Goal: Transaction & Acquisition: Purchase product/service

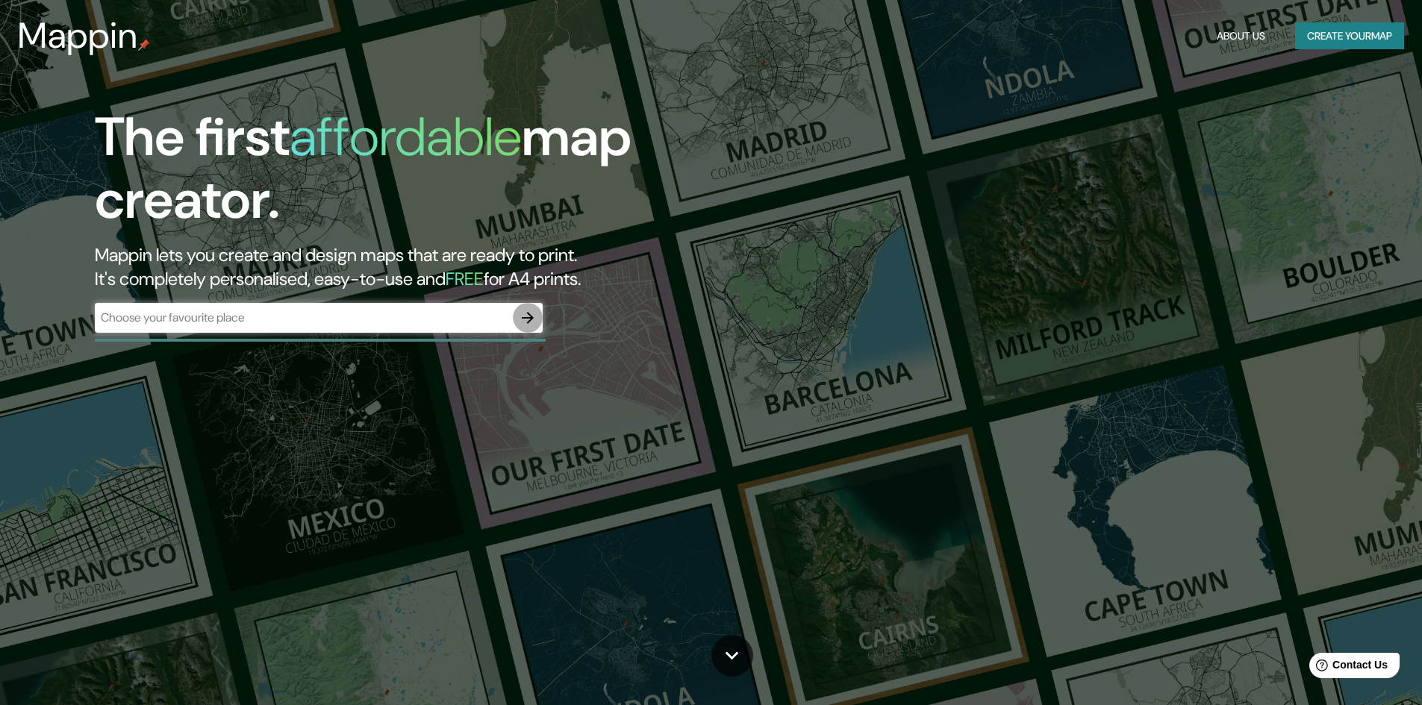
click at [540, 324] on button "button" at bounding box center [528, 318] width 30 height 30
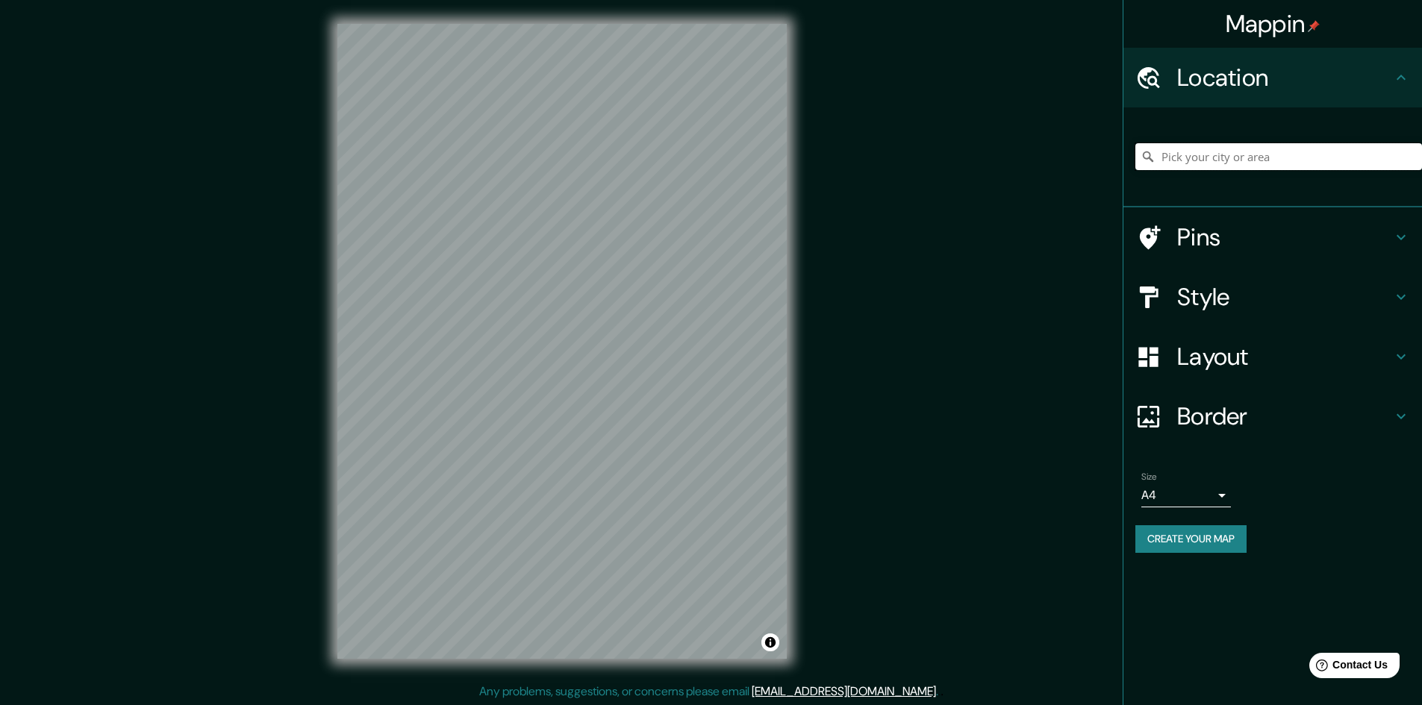
click at [1226, 157] on input "Pick your city or area" at bounding box center [1278, 156] width 287 height 27
type input "Puno, [GEOGRAPHIC_DATA], [GEOGRAPHIC_DATA]"
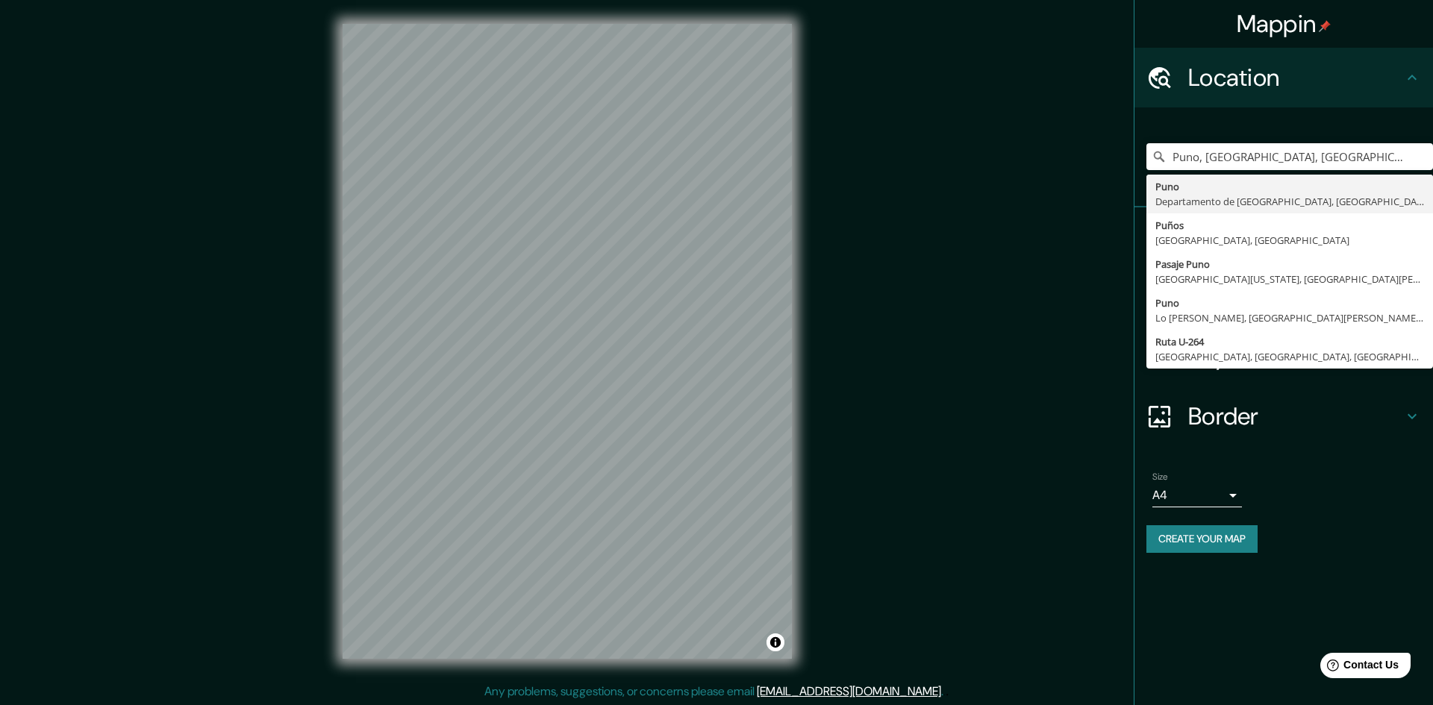
click at [1220, 505] on body "Mappin Location [GEOGRAPHIC_DATA], [GEOGRAPHIC_DATA], [GEOGRAPHIC_DATA] [GEOGRA…" at bounding box center [716, 352] width 1433 height 705
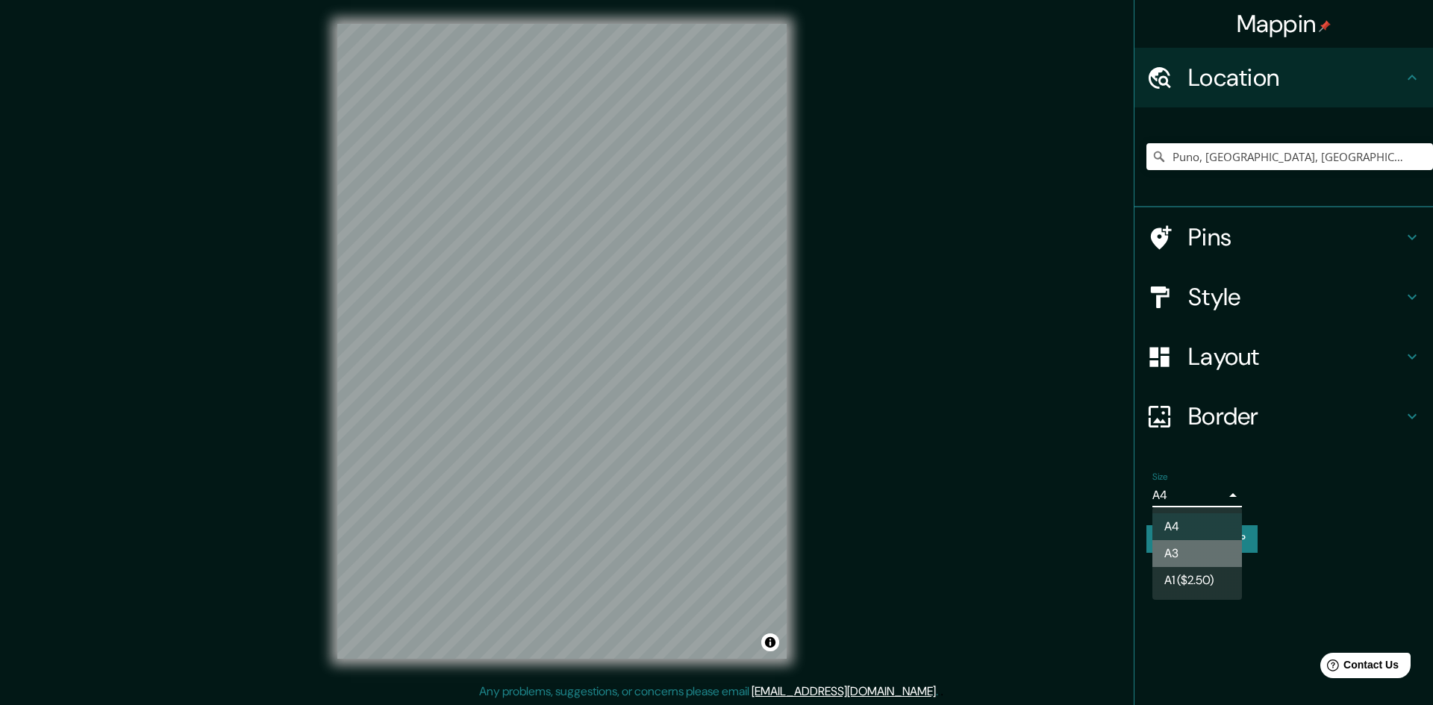
click at [1196, 551] on li "A3" at bounding box center [1197, 553] width 90 height 27
click at [1196, 494] on body "Mappin Location [GEOGRAPHIC_DATA], [GEOGRAPHIC_DATA], [GEOGRAPHIC_DATA] [GEOGRA…" at bounding box center [716, 352] width 1433 height 705
click at [1181, 525] on li "A4" at bounding box center [1197, 527] width 90 height 27
type input "single"
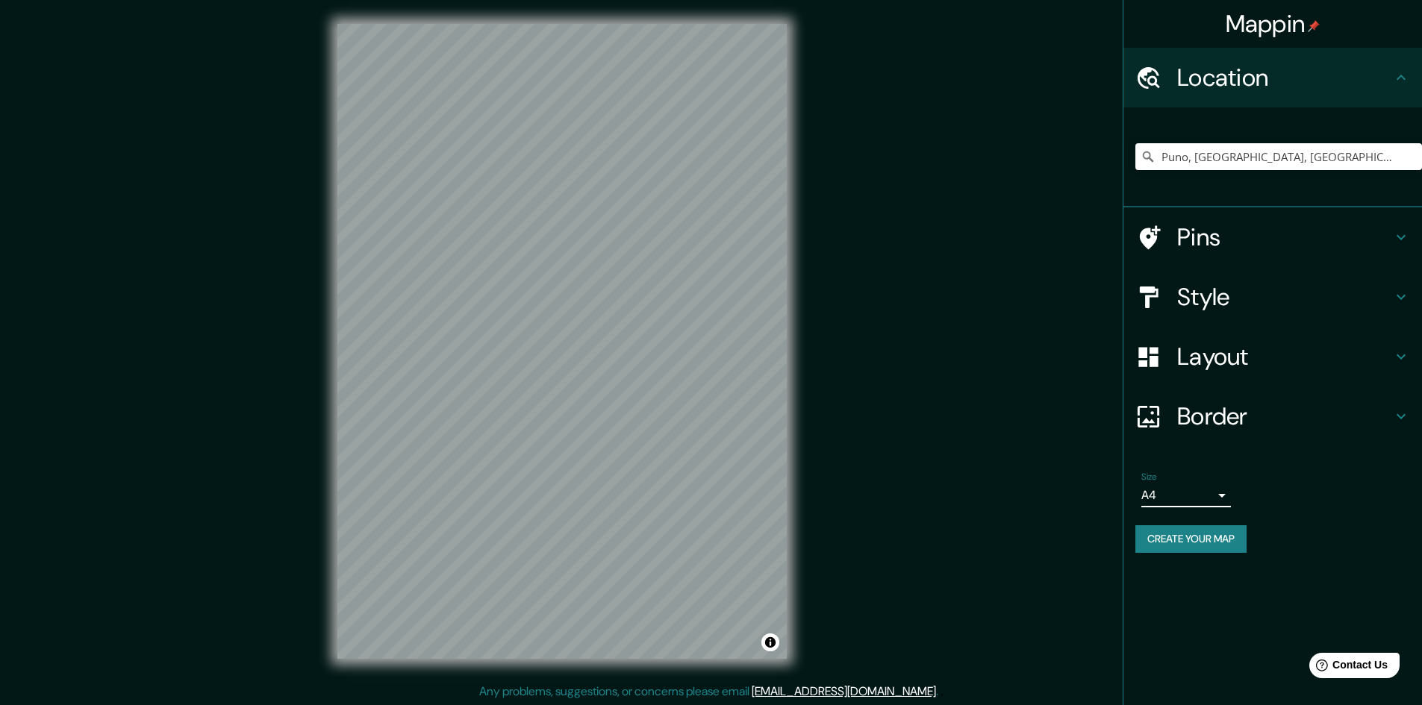
click at [1199, 228] on h4 "Pins" at bounding box center [1284, 237] width 215 height 30
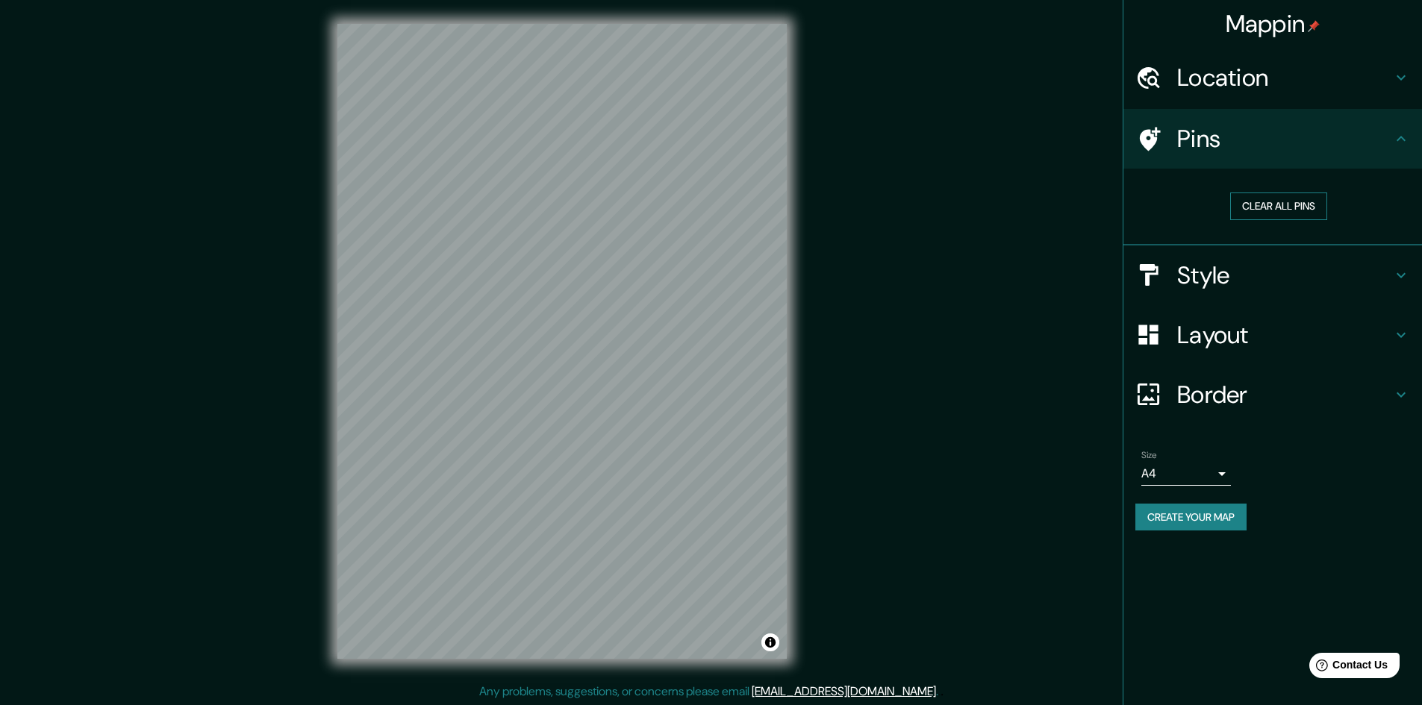
click at [1270, 210] on button "Clear all pins" at bounding box center [1278, 207] width 97 height 28
click at [1252, 210] on button "Clear all pins" at bounding box center [1278, 207] width 97 height 28
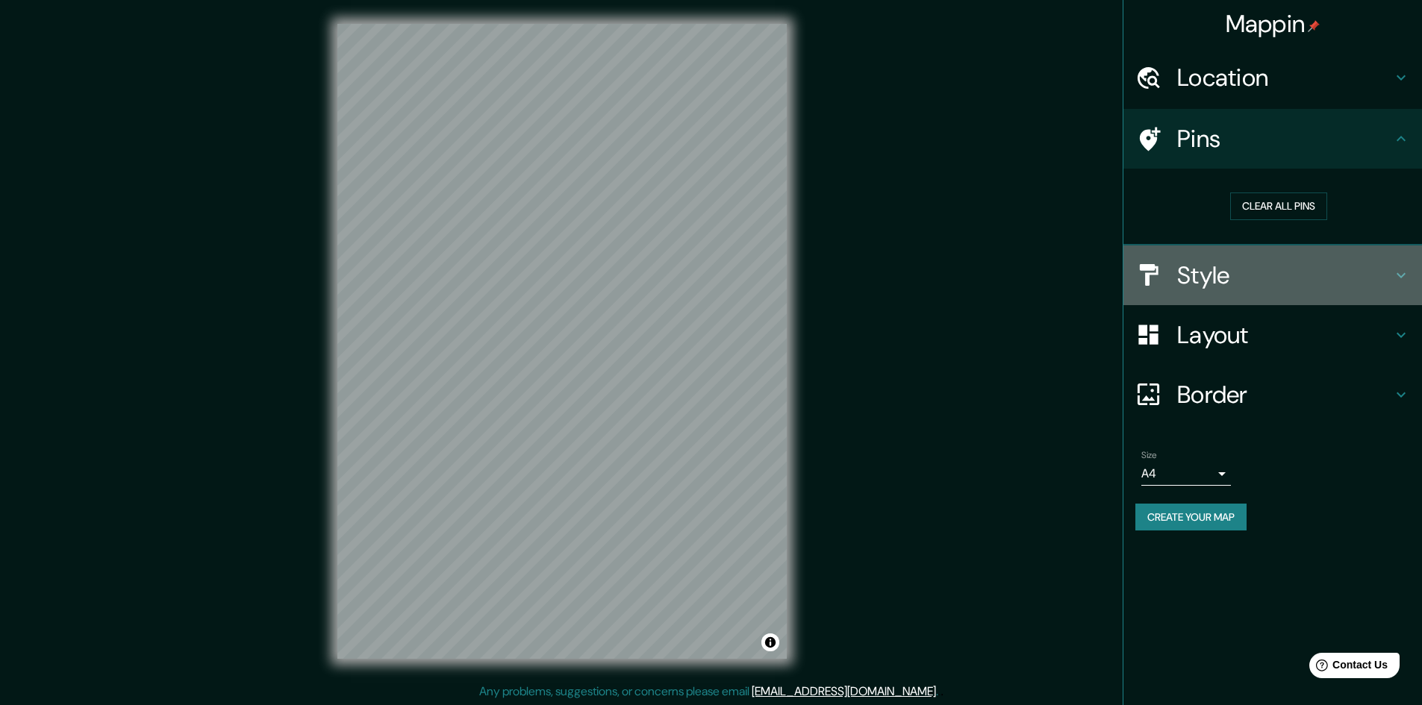
click at [1173, 294] on div "Style" at bounding box center [1272, 276] width 299 height 60
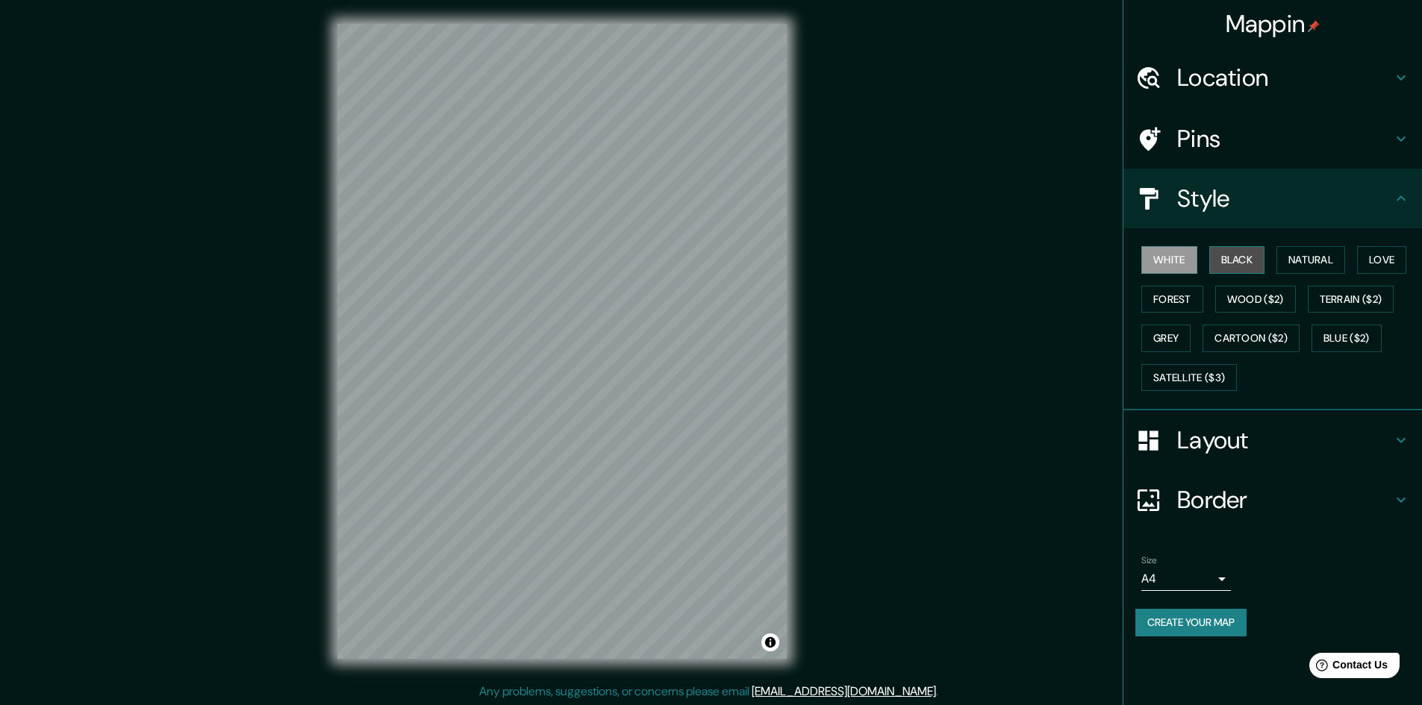
click at [1239, 258] on button "Black" at bounding box center [1237, 260] width 56 height 28
click at [1167, 255] on button "White" at bounding box center [1169, 260] width 56 height 28
click at [1317, 271] on button "Natural" at bounding box center [1310, 260] width 69 height 28
click at [1380, 254] on button "Love" at bounding box center [1381, 260] width 49 height 28
click at [1332, 259] on button "Natural" at bounding box center [1310, 260] width 69 height 28
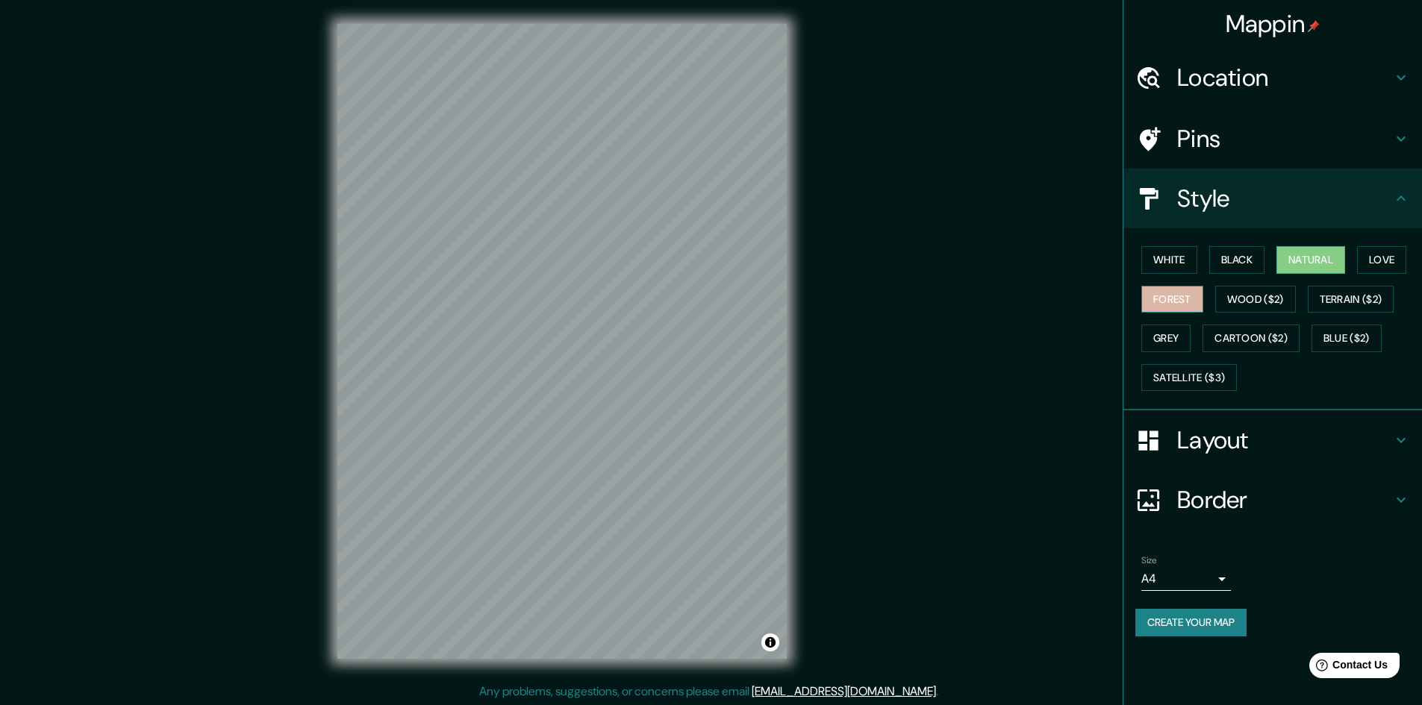
click at [1147, 295] on button "Forest" at bounding box center [1172, 300] width 62 height 28
click at [1234, 299] on button "Wood ($2)" at bounding box center [1255, 300] width 81 height 28
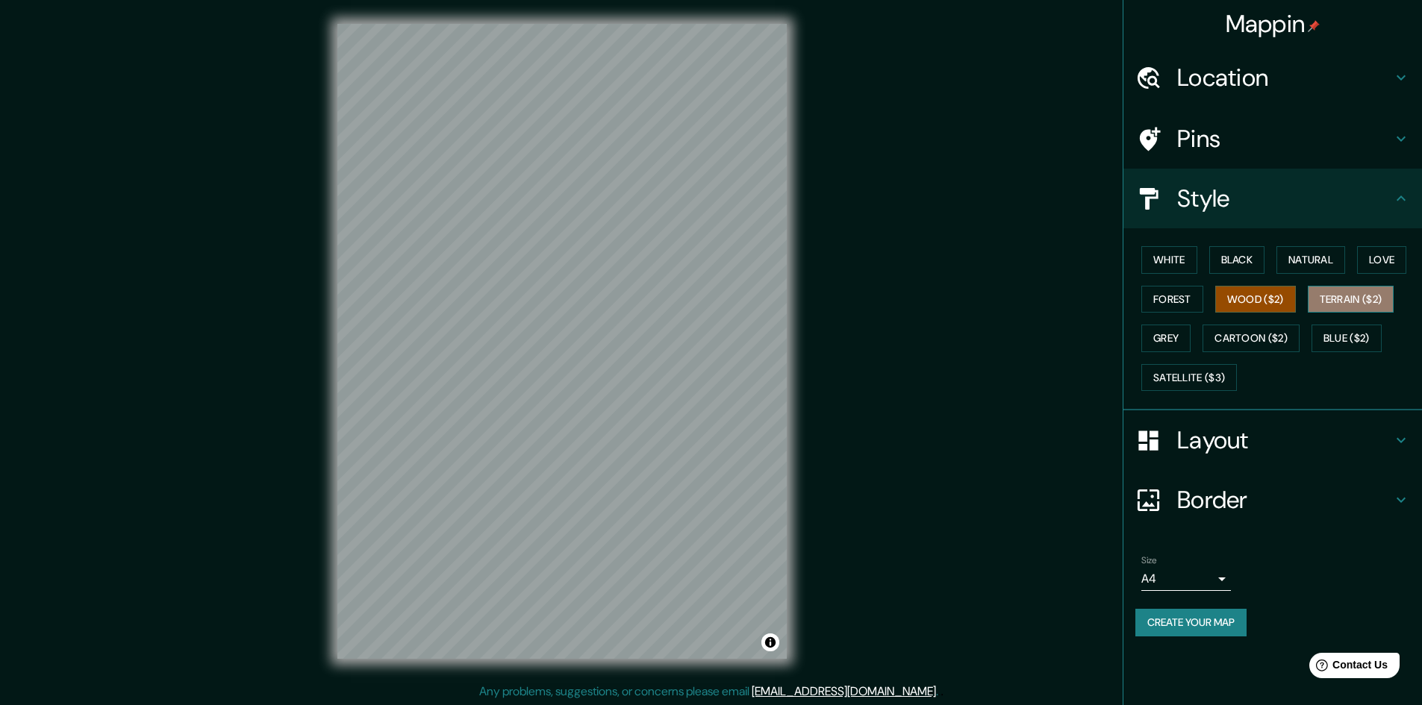
click at [1364, 299] on button "Terrain ($2)" at bounding box center [1351, 300] width 87 height 28
click at [1173, 339] on button "Grey" at bounding box center [1165, 339] width 49 height 28
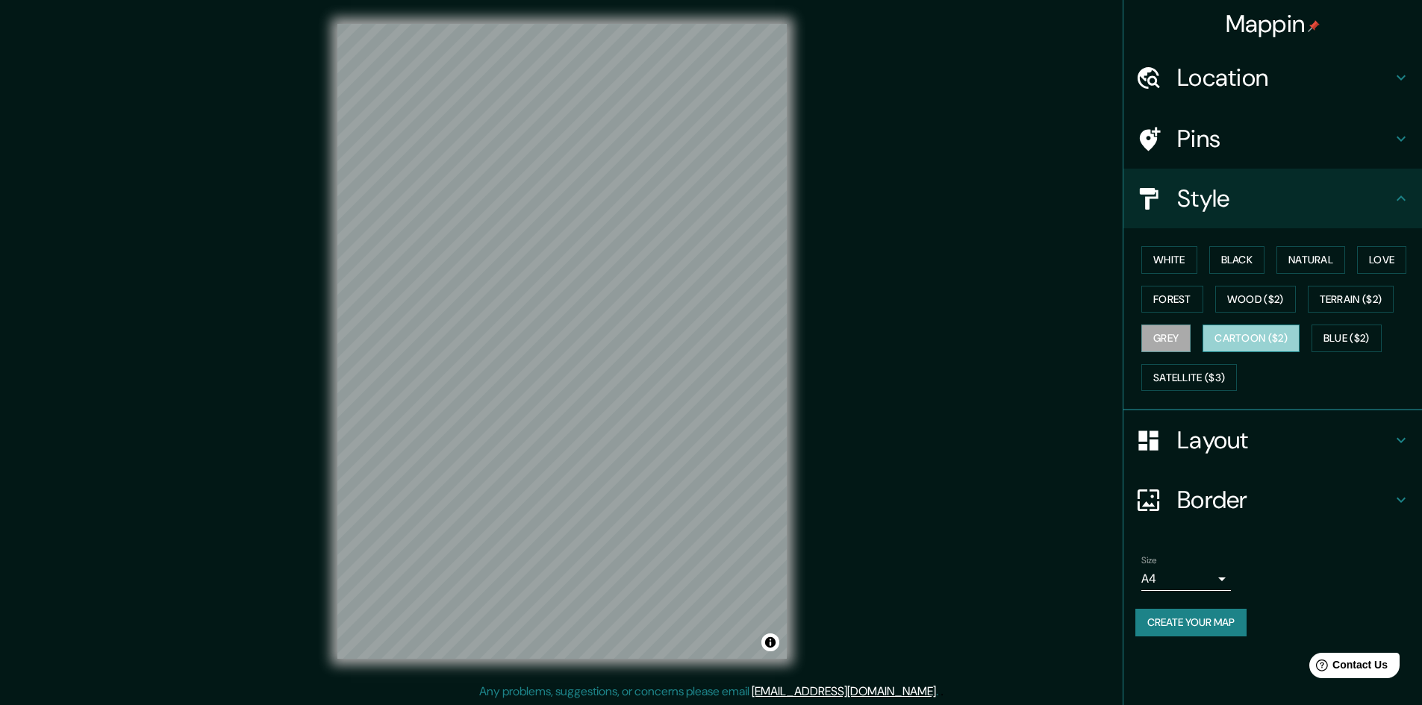
click at [1248, 336] on button "Cartoon ($2)" at bounding box center [1250, 339] width 97 height 28
click at [1338, 335] on button "Blue ($2)" at bounding box center [1346, 339] width 70 height 28
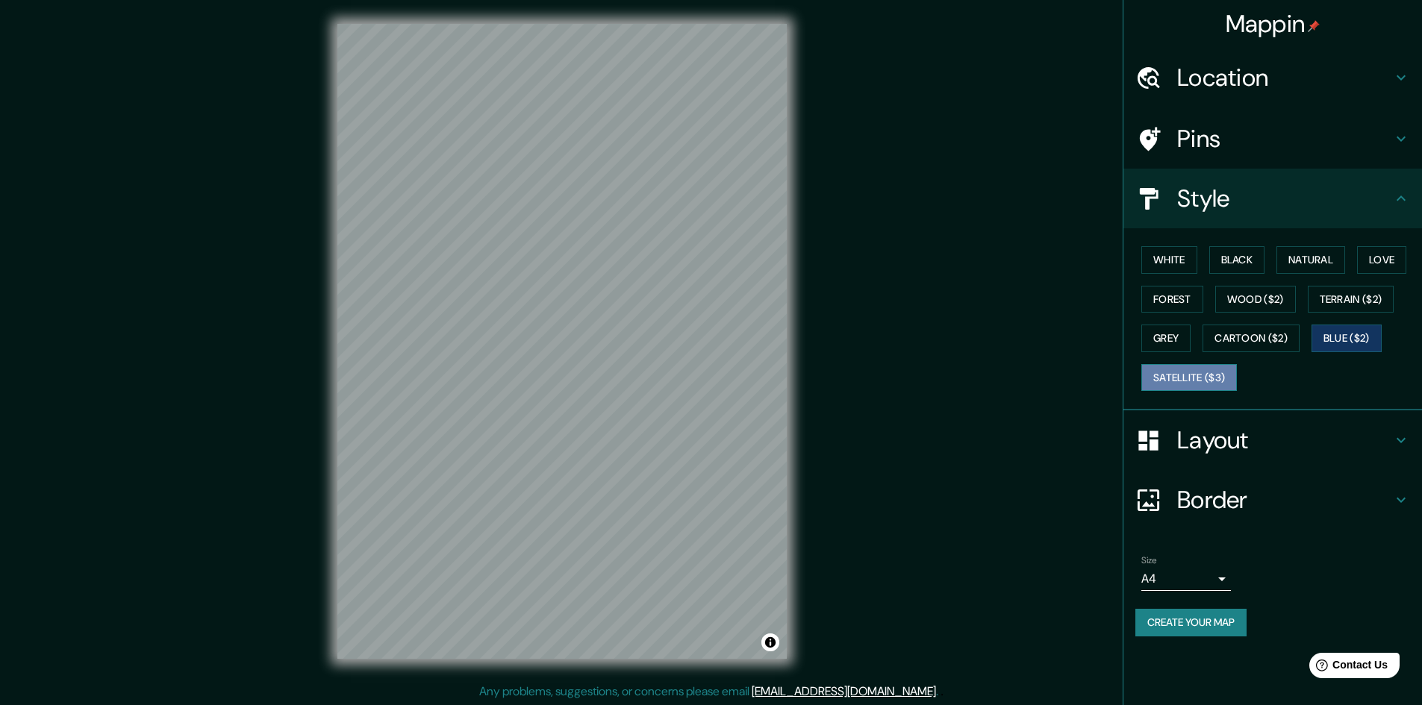
click at [1216, 373] on button "Satellite ($3)" at bounding box center [1189, 378] width 96 height 28
click at [1162, 257] on button "White" at bounding box center [1169, 260] width 56 height 28
click at [1161, 458] on div "Layout" at bounding box center [1272, 441] width 299 height 60
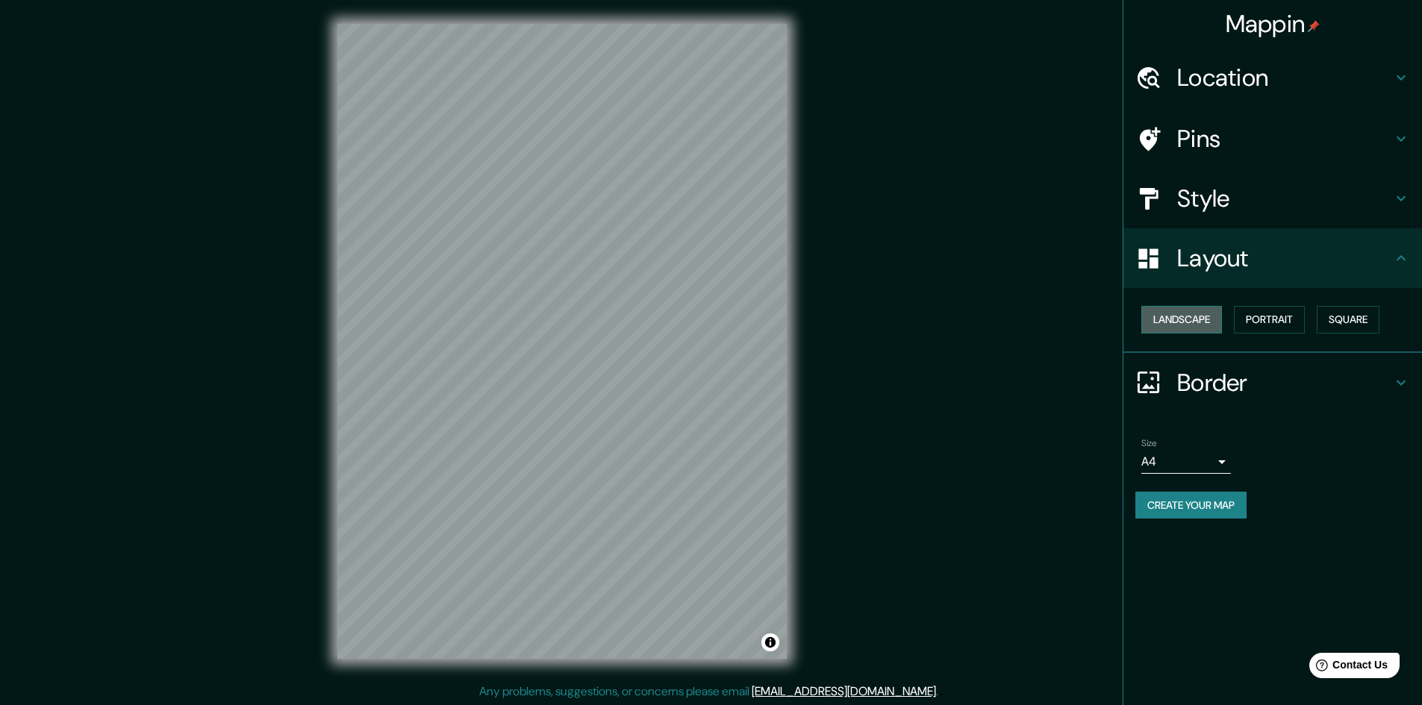
click at [1154, 328] on button "Landscape" at bounding box center [1181, 320] width 81 height 28
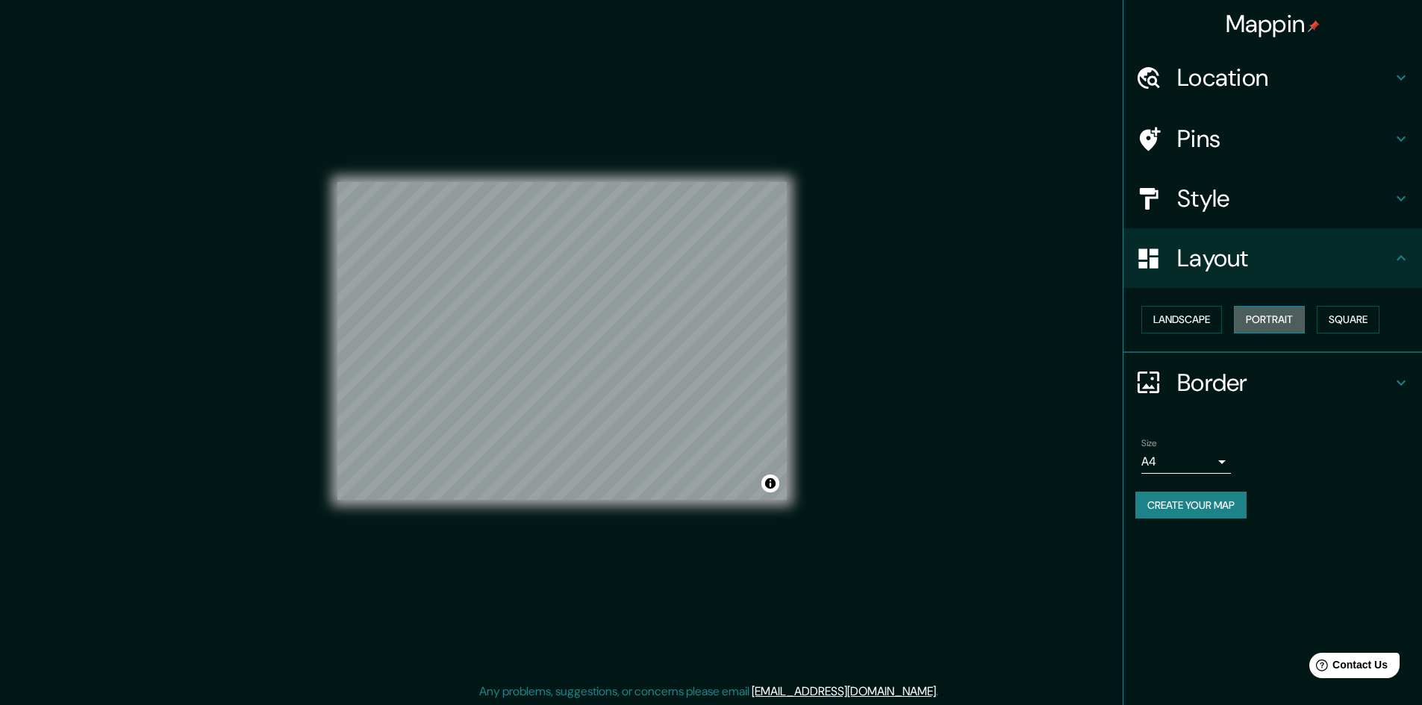
click at [1263, 323] on button "Portrait" at bounding box center [1269, 320] width 71 height 28
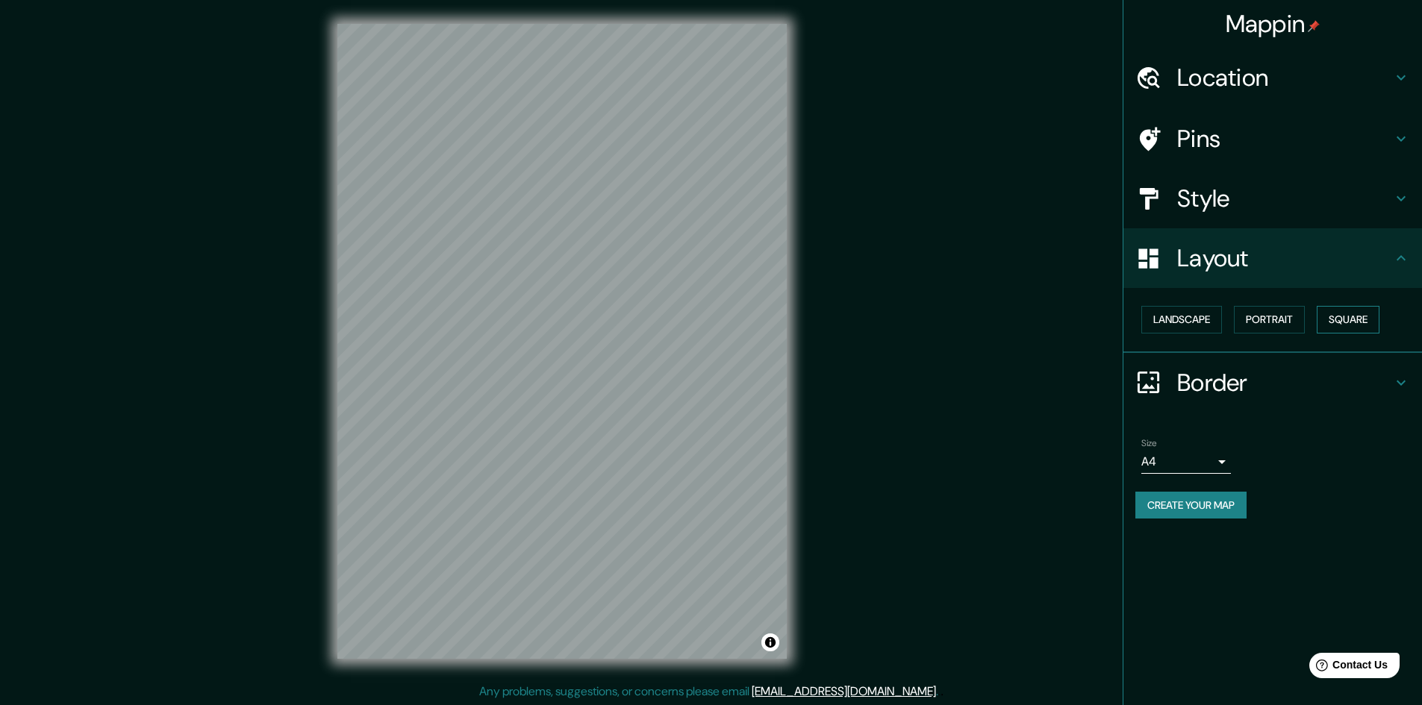
click at [1342, 310] on button "Square" at bounding box center [1348, 320] width 63 height 28
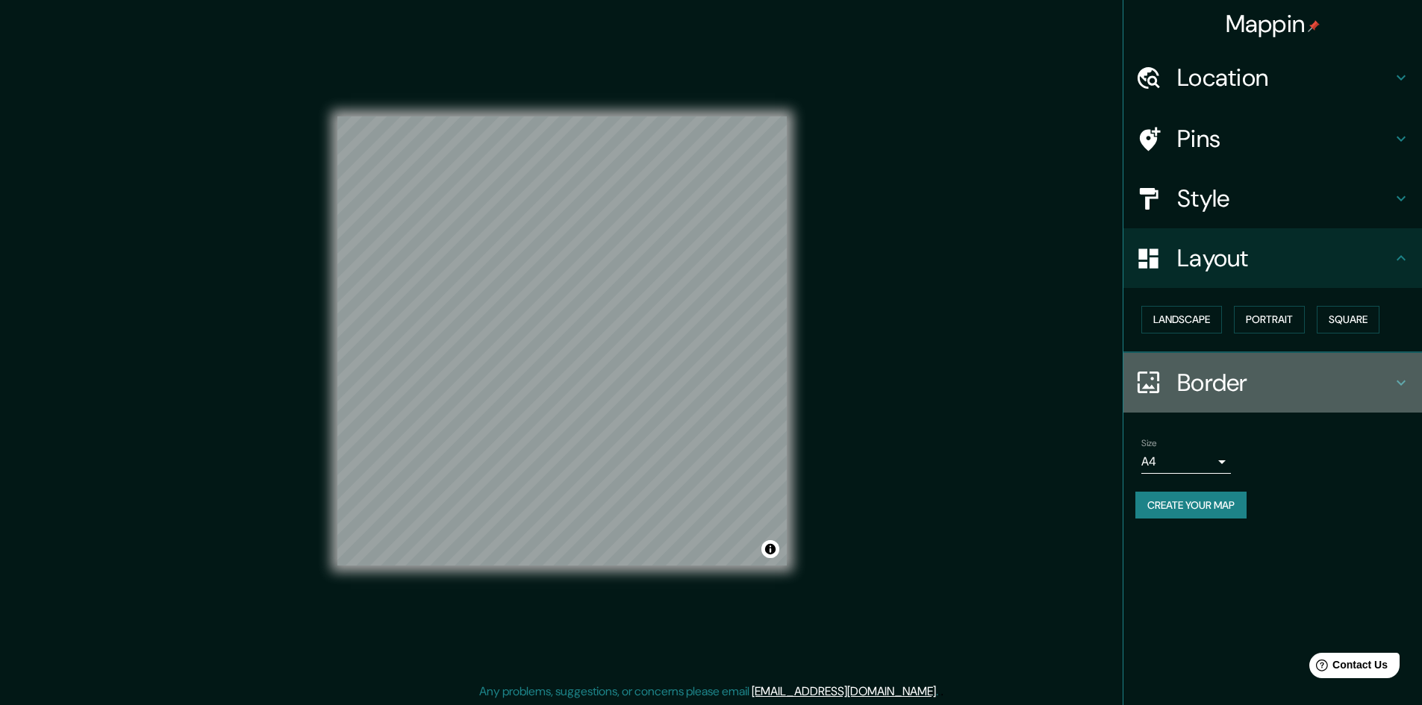
click at [1261, 373] on h4 "Border" at bounding box center [1284, 383] width 215 height 30
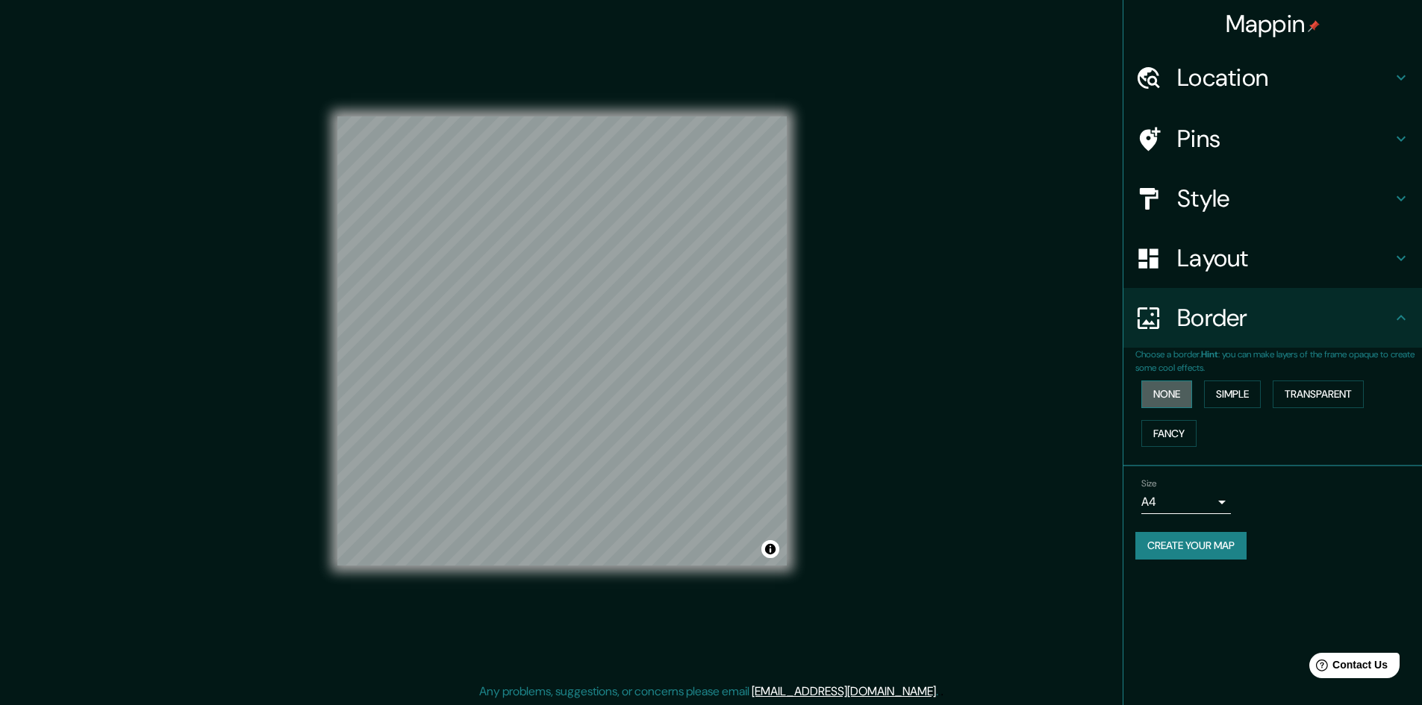
click at [1156, 391] on button "None" at bounding box center [1166, 395] width 51 height 28
click at [1159, 396] on button "None" at bounding box center [1166, 395] width 51 height 28
click at [1211, 396] on button "Simple" at bounding box center [1232, 395] width 57 height 28
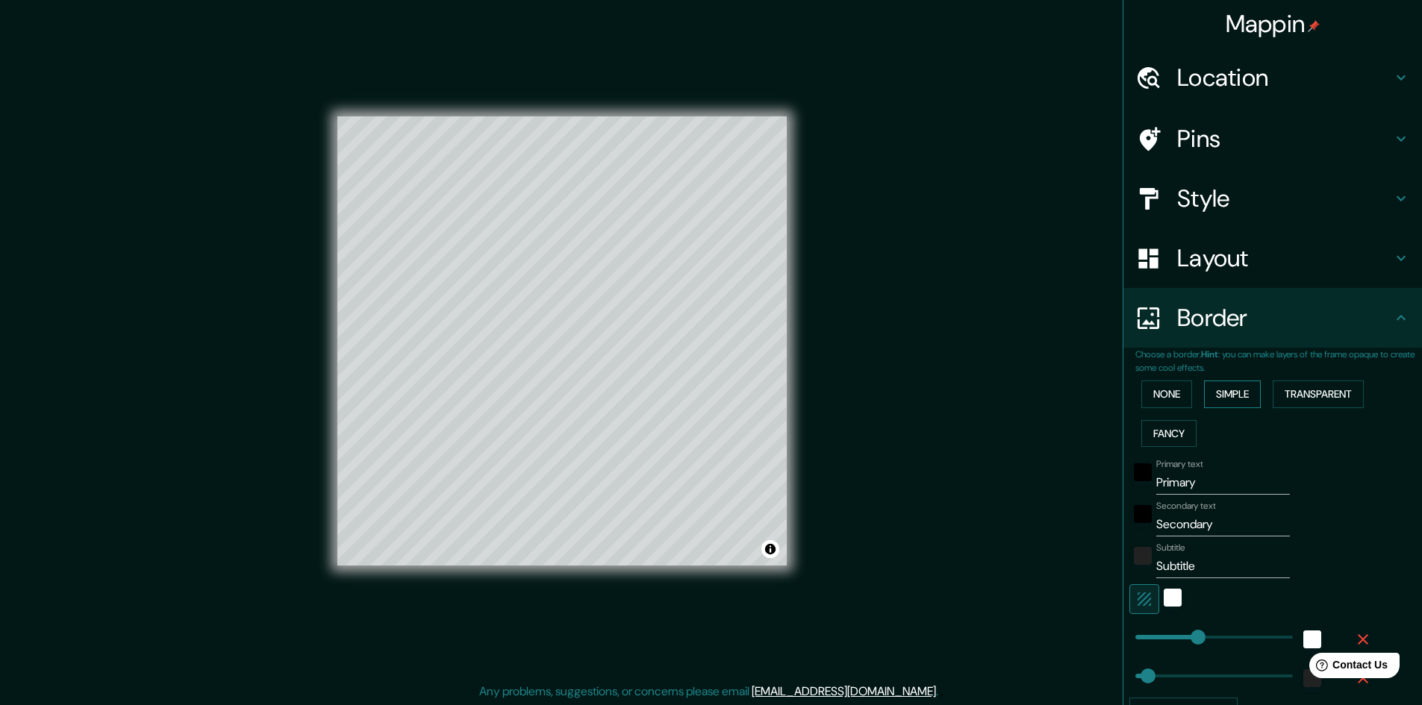
click at [1211, 396] on button "Simple" at bounding box center [1232, 395] width 57 height 28
type input "241"
type input "48"
click at [1214, 395] on button "Simple" at bounding box center [1232, 395] width 57 height 28
type input "241"
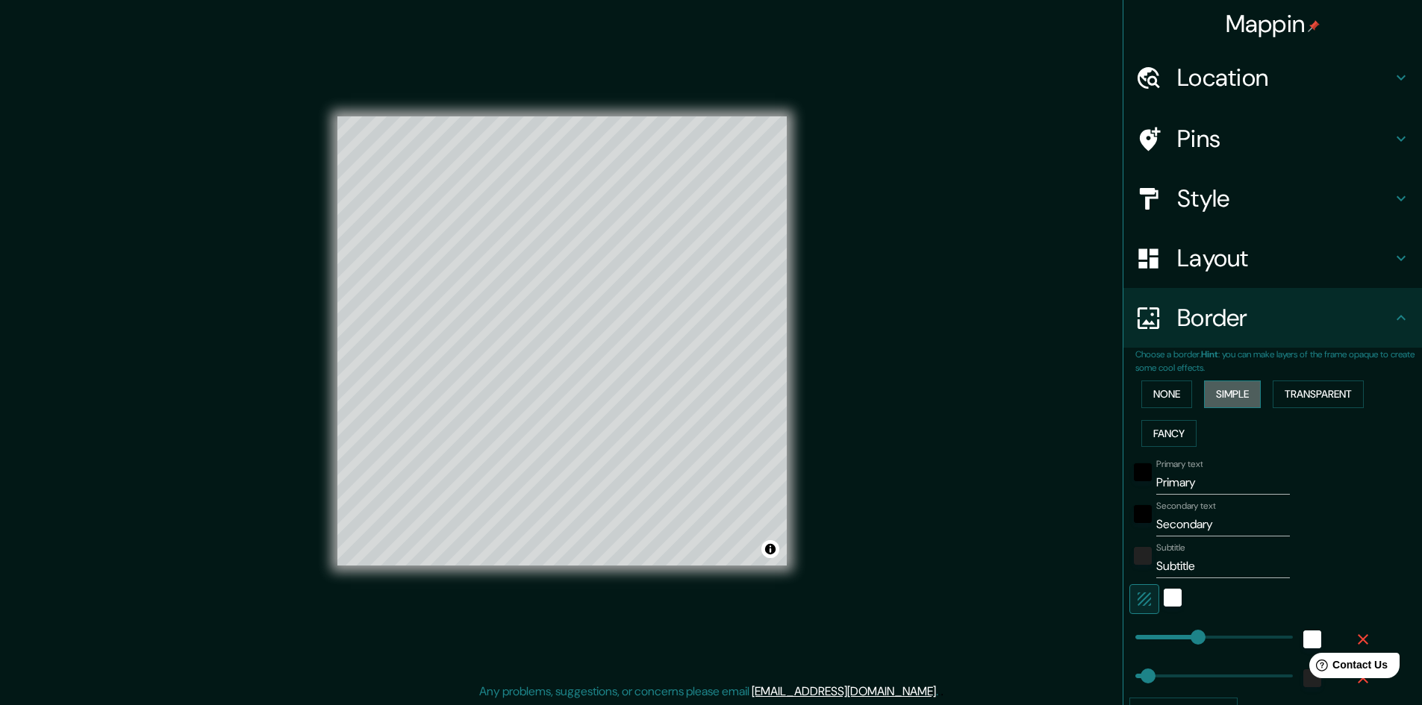
type input "48"
click at [1301, 405] on button "Transparent" at bounding box center [1318, 395] width 91 height 28
click at [1241, 391] on button "Simple" at bounding box center [1232, 395] width 57 height 28
click at [1157, 394] on button "None" at bounding box center [1166, 395] width 51 height 28
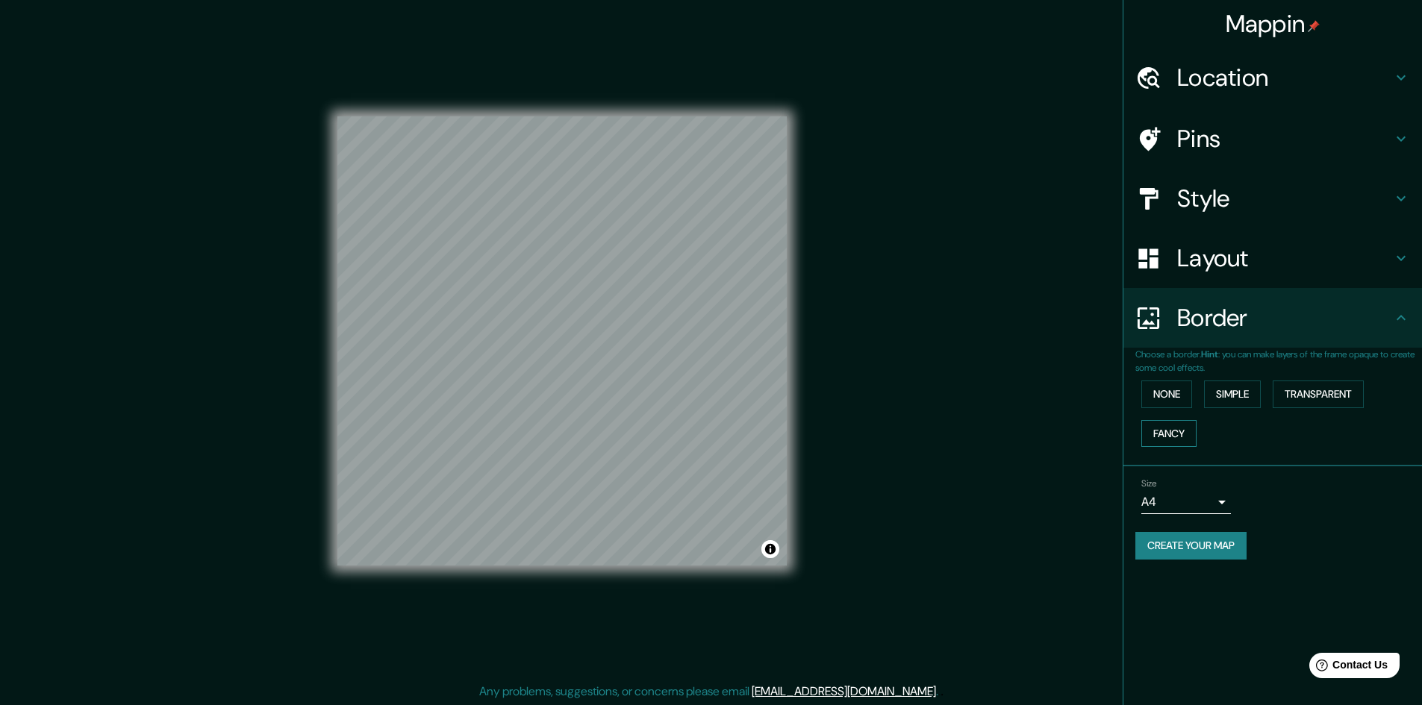
click at [1157, 428] on button "Fancy" at bounding box center [1168, 434] width 55 height 28
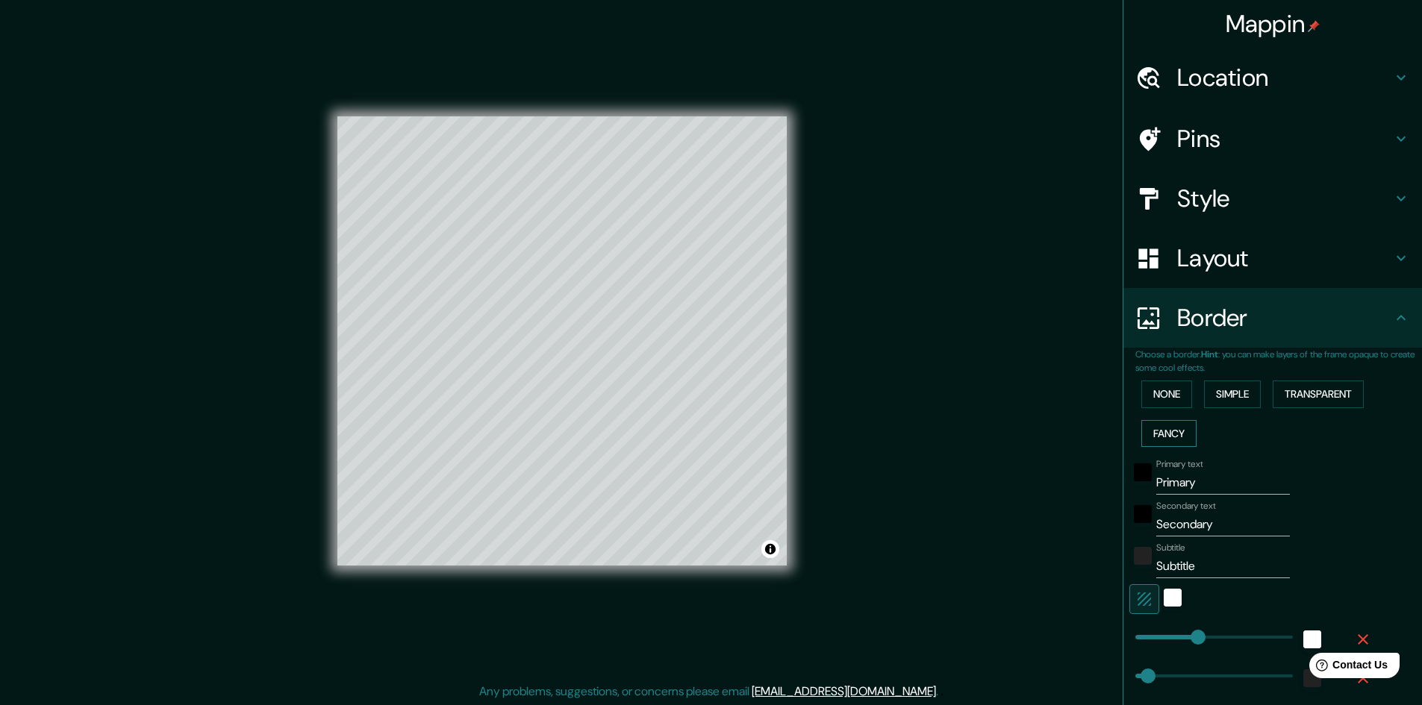
click at [1158, 428] on button "Fancy" at bounding box center [1168, 434] width 55 height 28
type input "241"
type input "48"
type input "24"
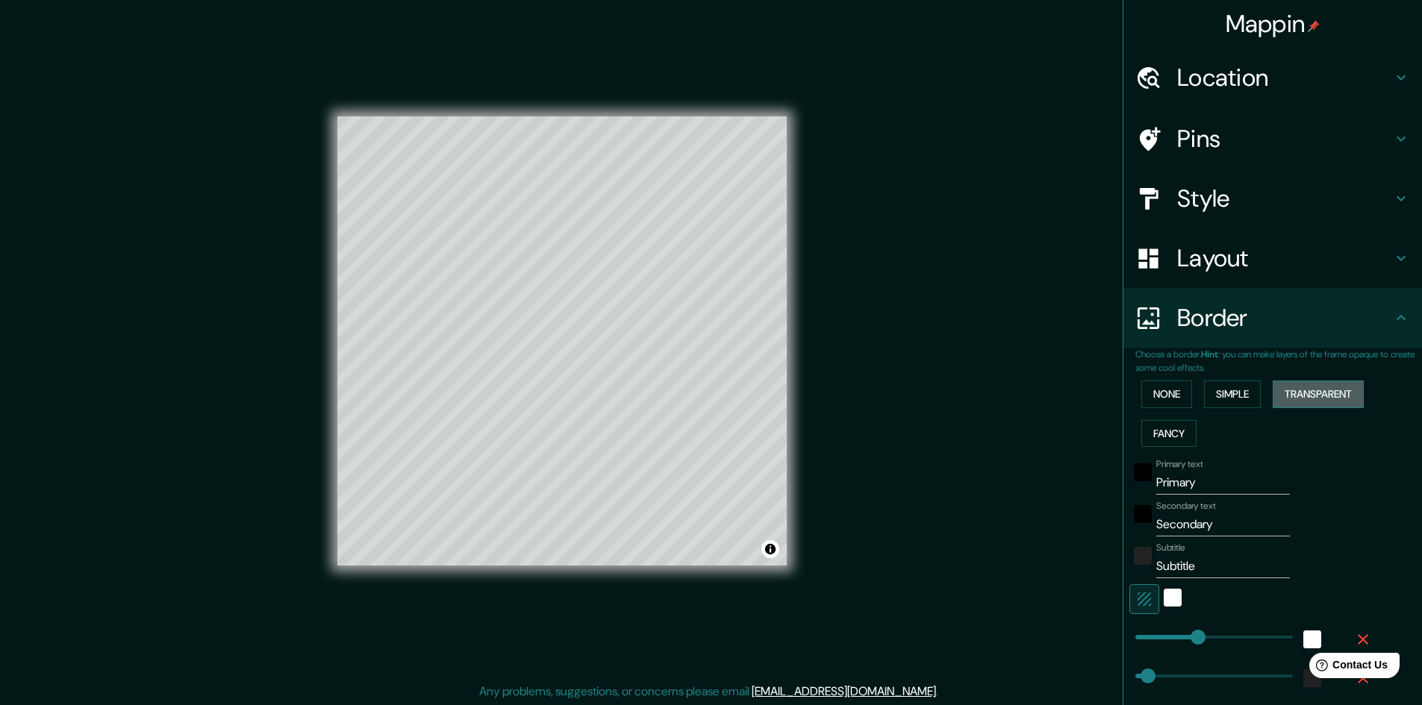
click at [1288, 390] on button "Transparent" at bounding box center [1318, 395] width 91 height 28
click at [1155, 434] on button "Fancy" at bounding box center [1168, 434] width 55 height 28
click at [1157, 442] on button "Fancy" at bounding box center [1168, 434] width 55 height 28
type input "241"
type input "48"
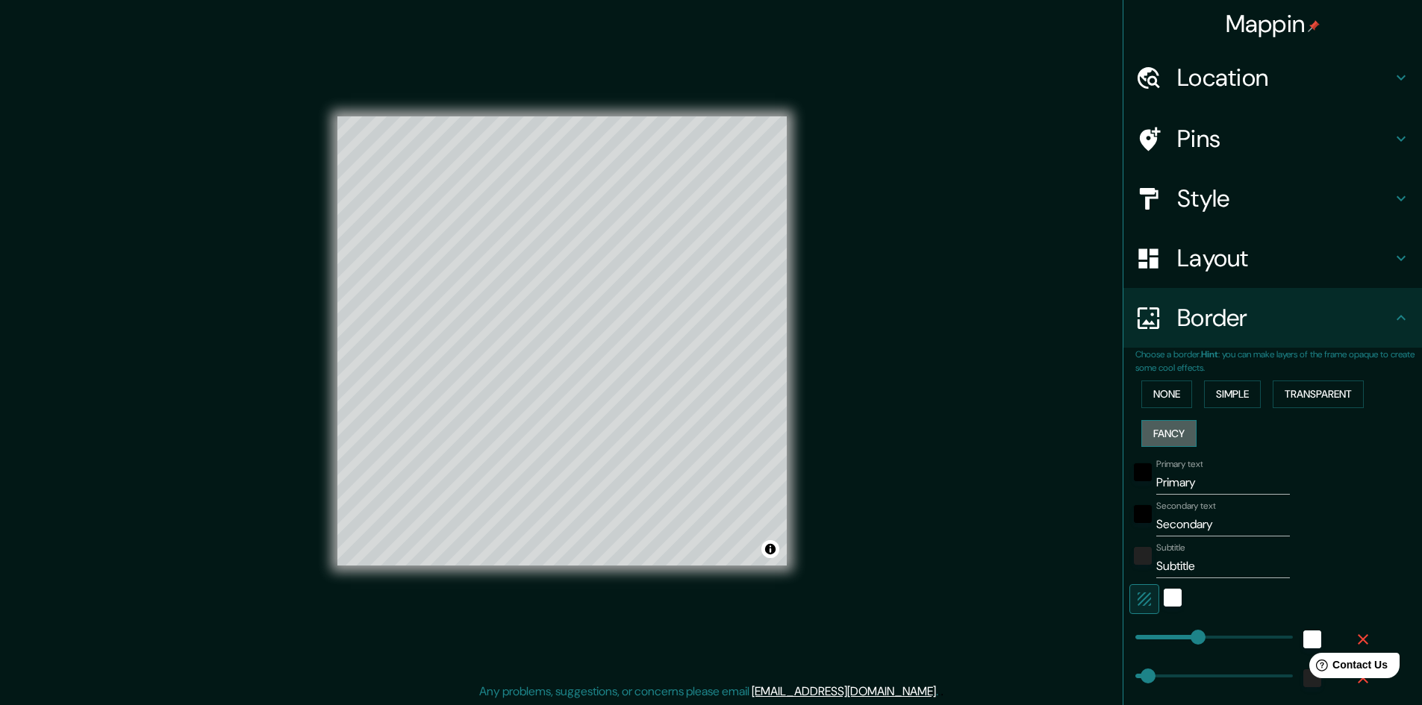
type input "48"
type input "24"
click at [1155, 399] on button "None" at bounding box center [1166, 395] width 51 height 28
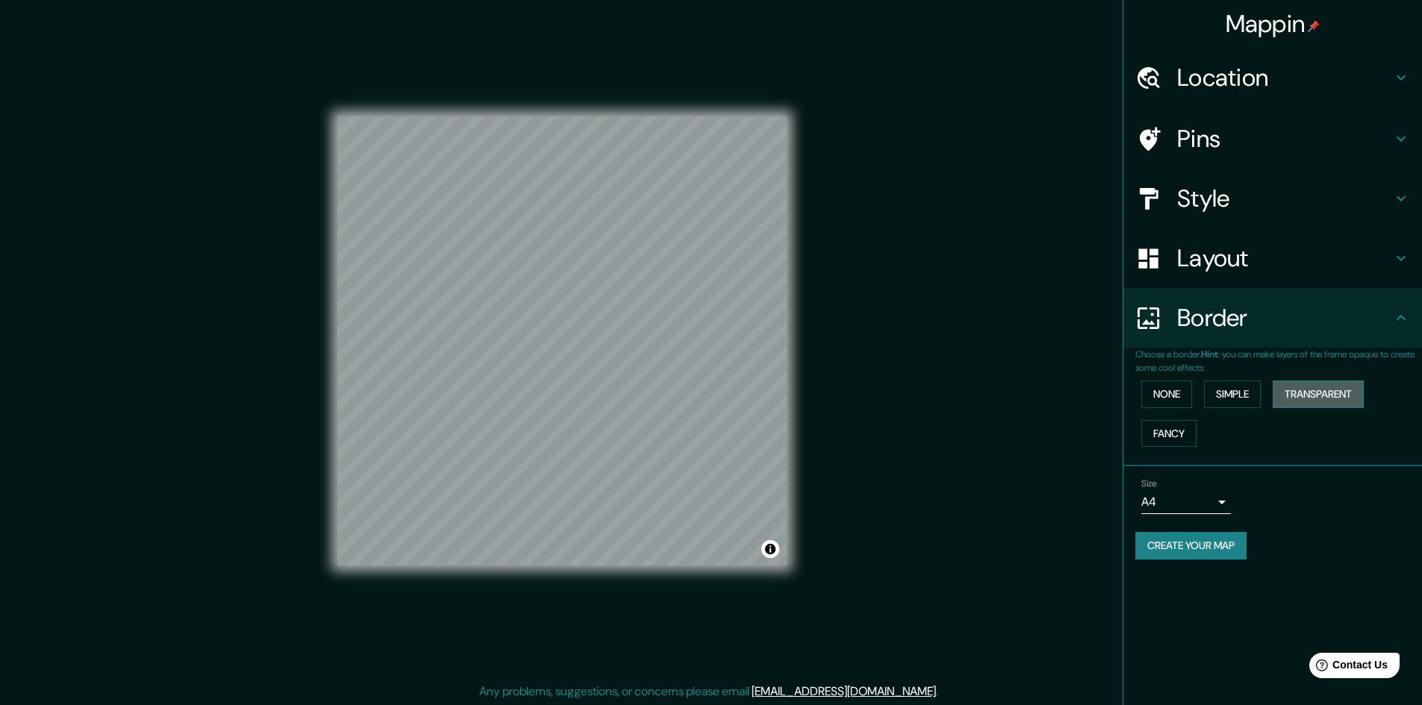
click at [1292, 401] on button "Transparent" at bounding box center [1318, 395] width 91 height 28
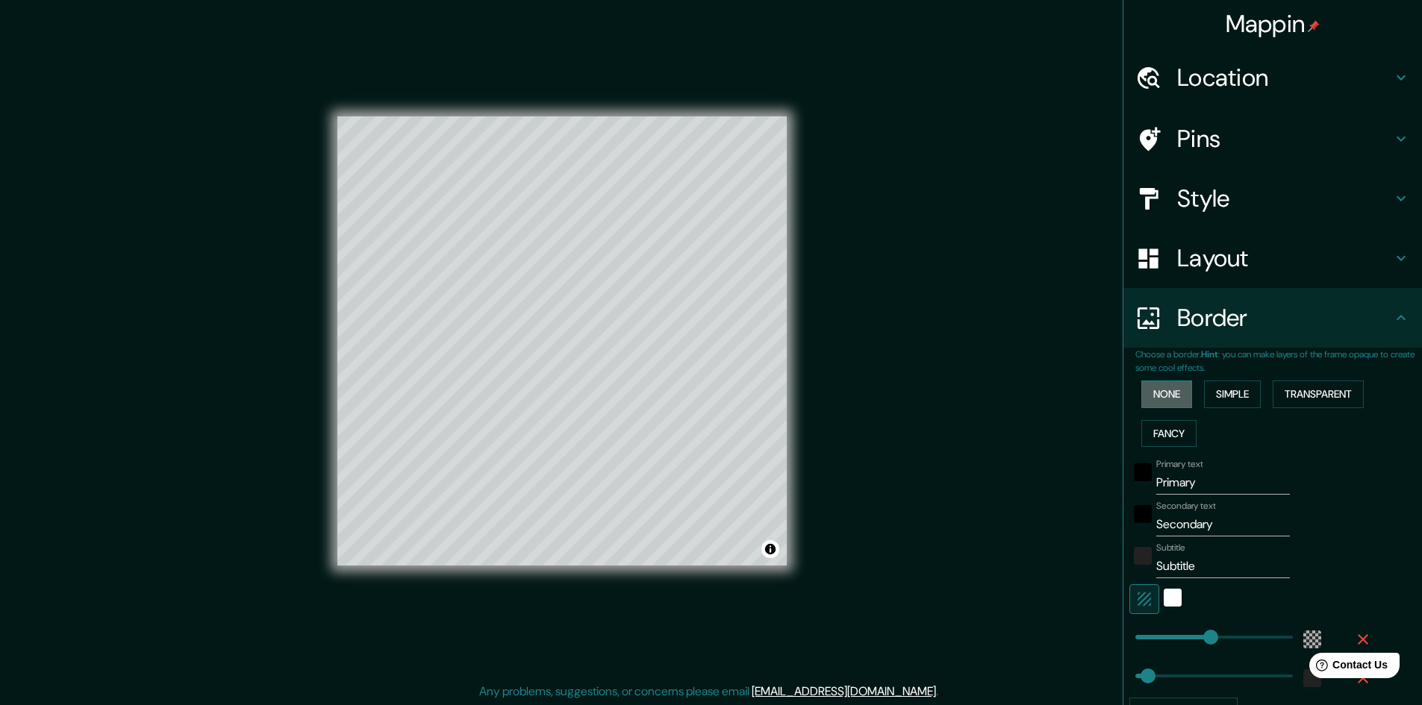
click at [1154, 396] on button "None" at bounding box center [1166, 395] width 51 height 28
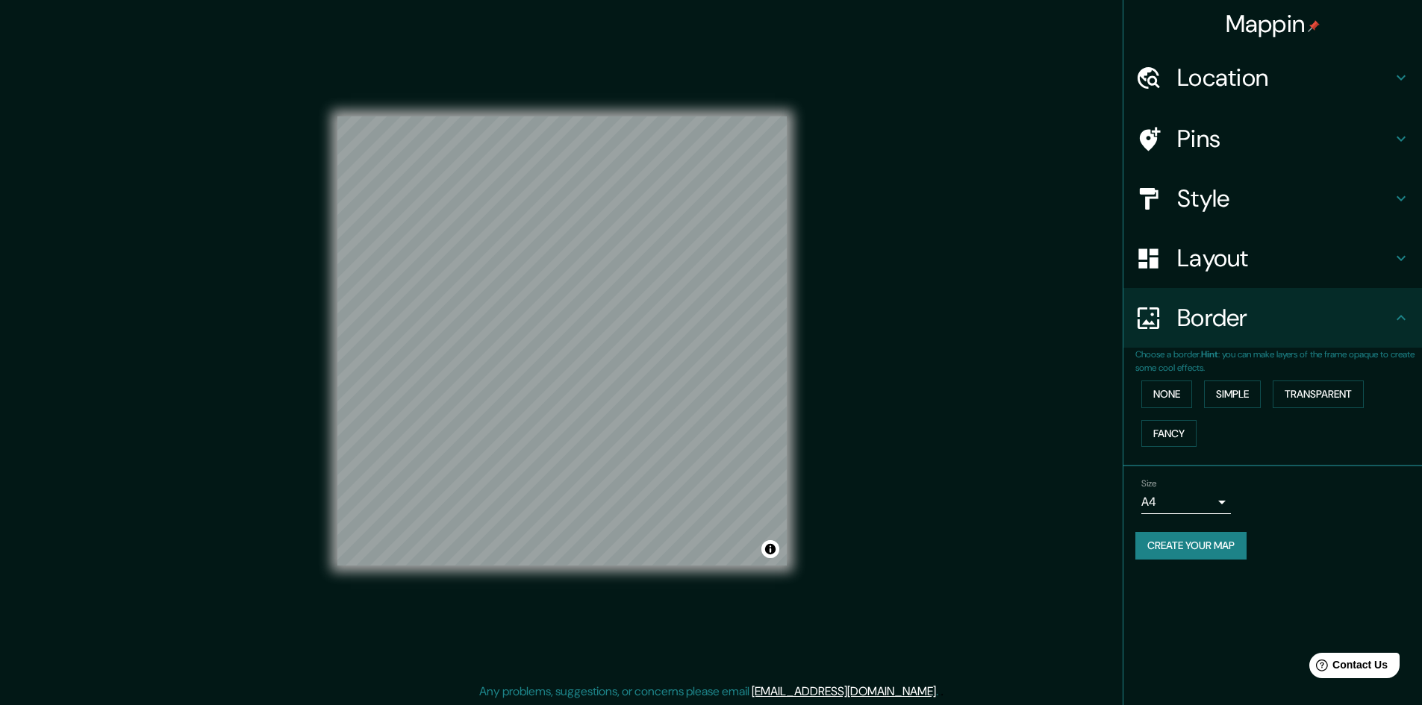
click at [1215, 69] on h4 "Location" at bounding box center [1284, 78] width 215 height 30
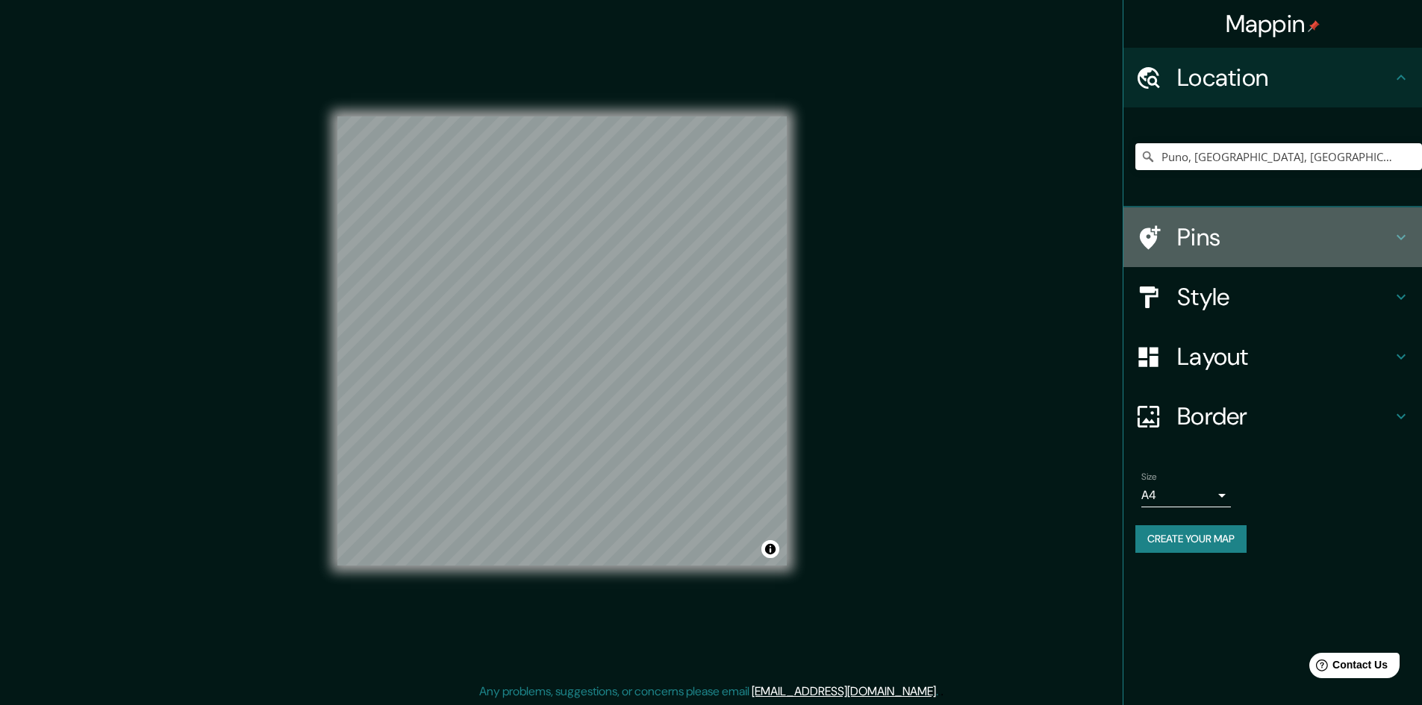
click at [1249, 251] on h4 "Pins" at bounding box center [1284, 237] width 215 height 30
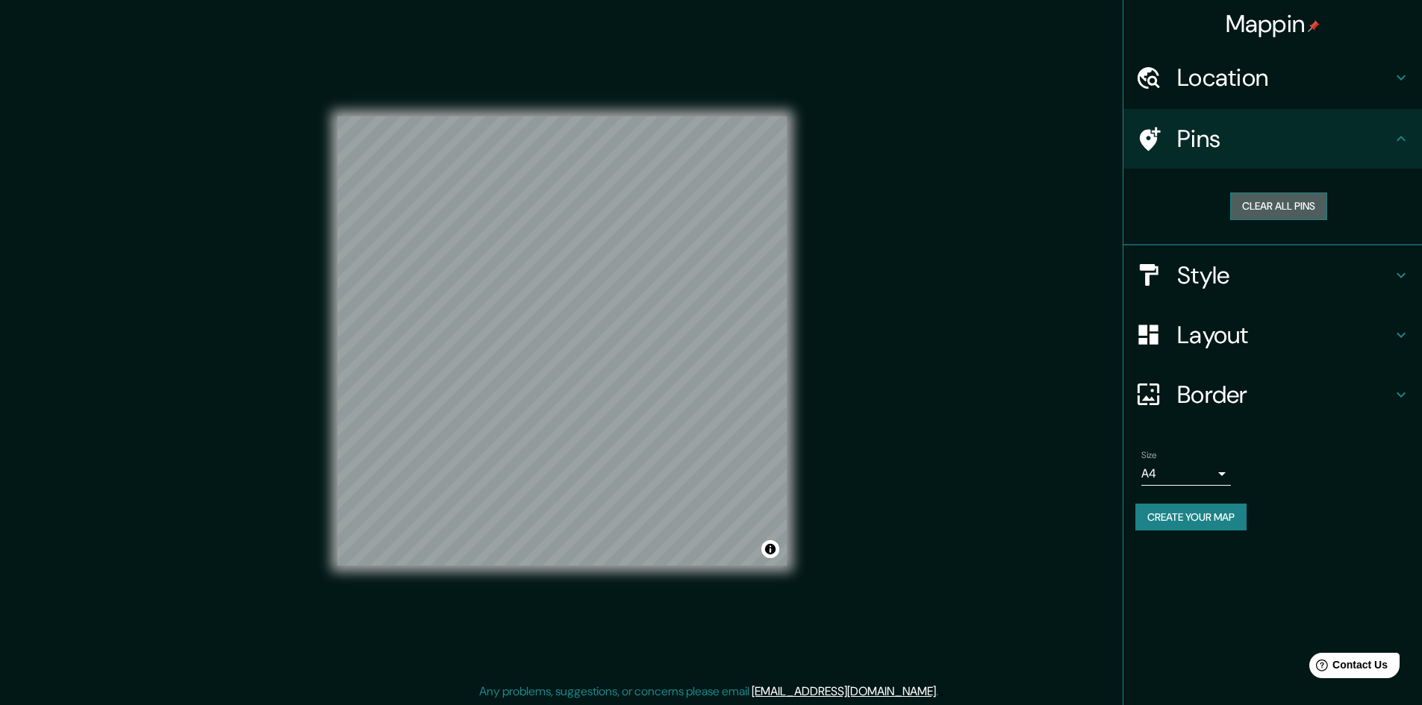
click at [1269, 199] on button "Clear all pins" at bounding box center [1278, 207] width 97 height 28
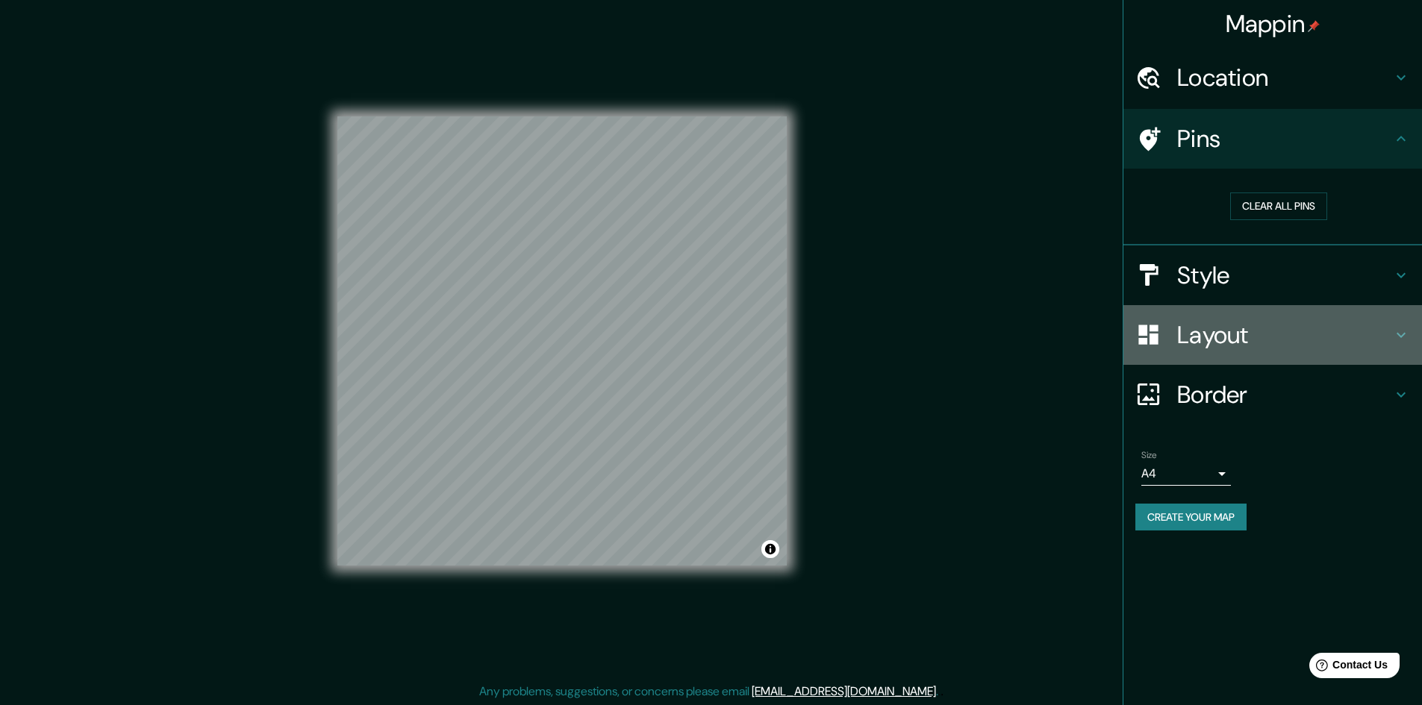
click at [1202, 318] on div "Layout" at bounding box center [1272, 335] width 299 height 60
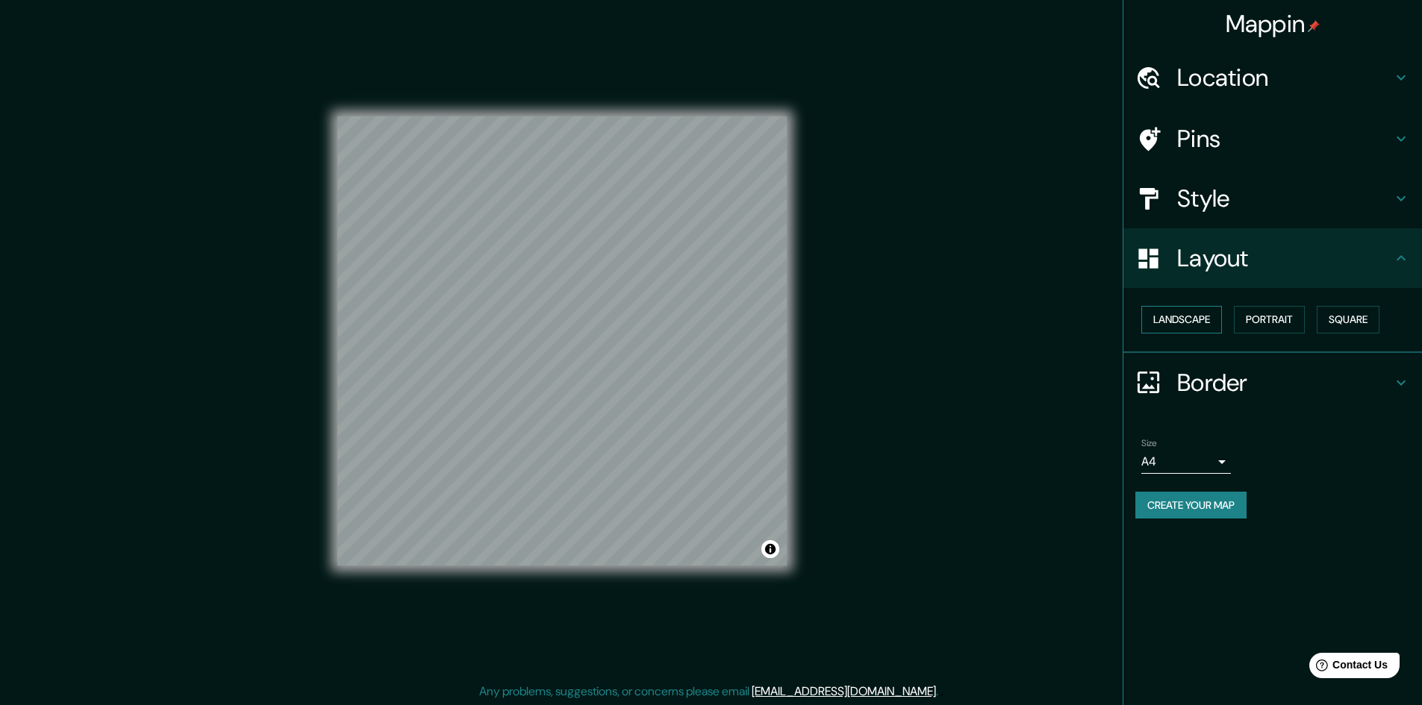
scroll to position [1, 0]
click at [1167, 510] on button "Create your map" at bounding box center [1190, 506] width 111 height 28
click at [1161, 505] on button "Create your map" at bounding box center [1190, 506] width 111 height 28
